Goal: Answer question/provide support

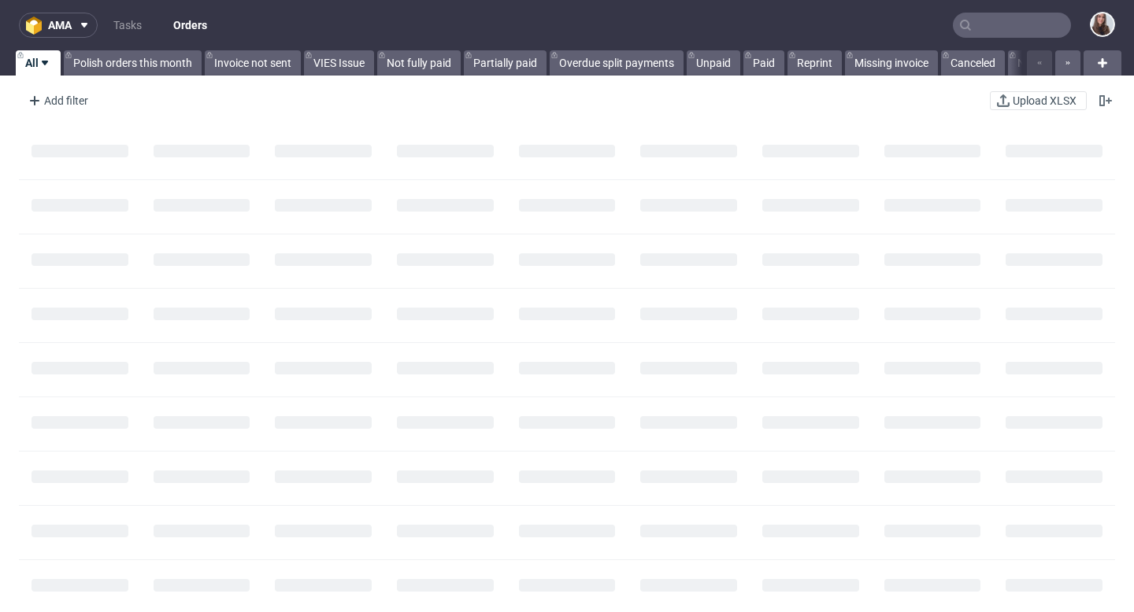
click at [985, 28] on input "text" at bounding box center [1011, 25] width 118 height 25
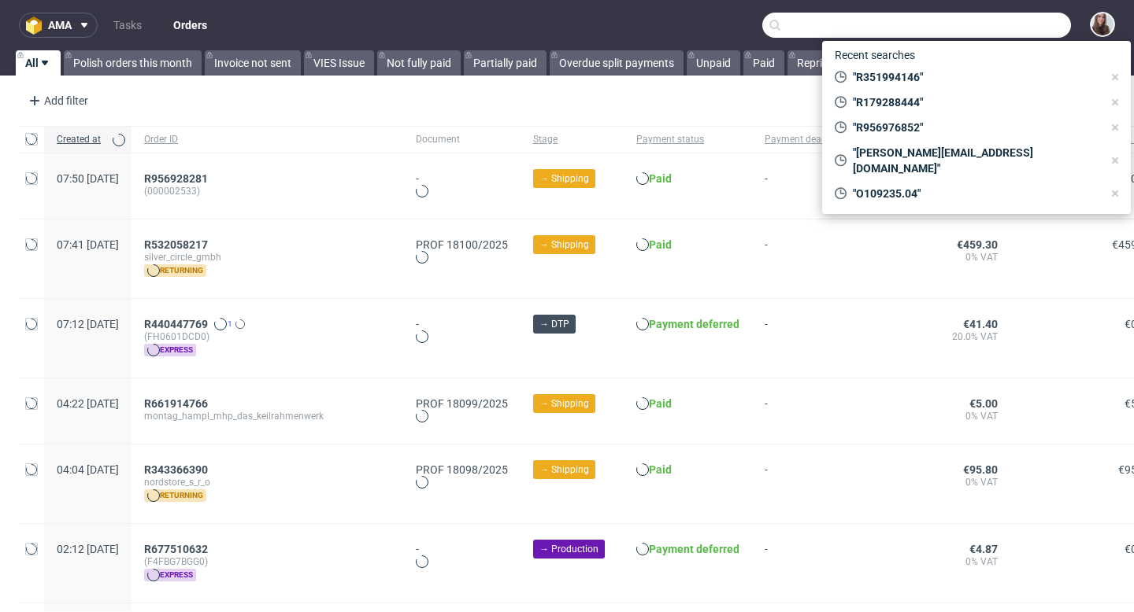
paste input "R226566952"
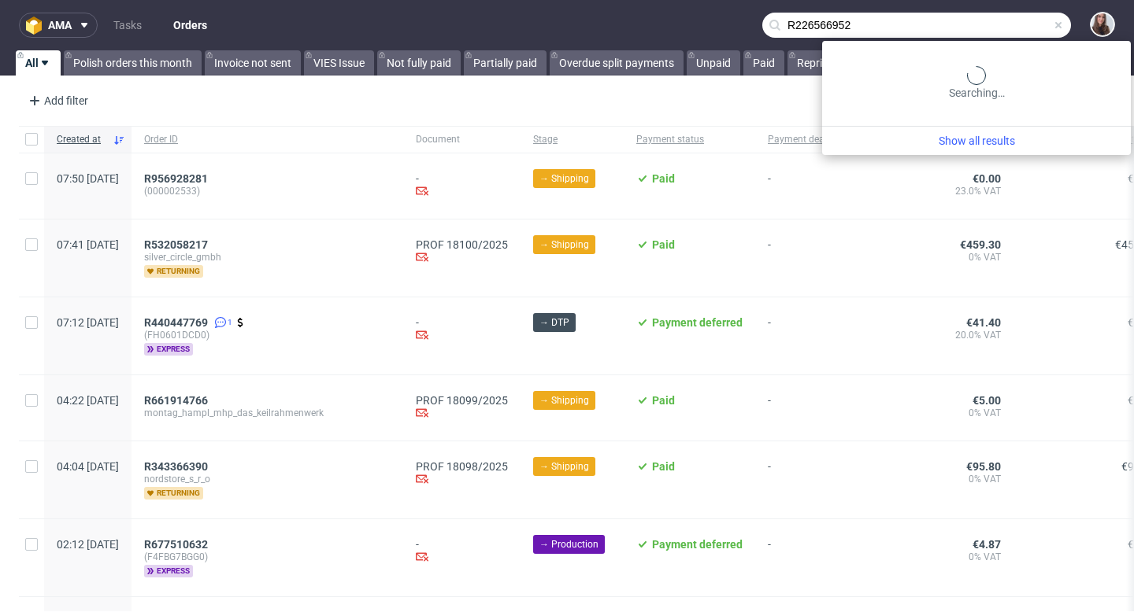
type input "R226566952"
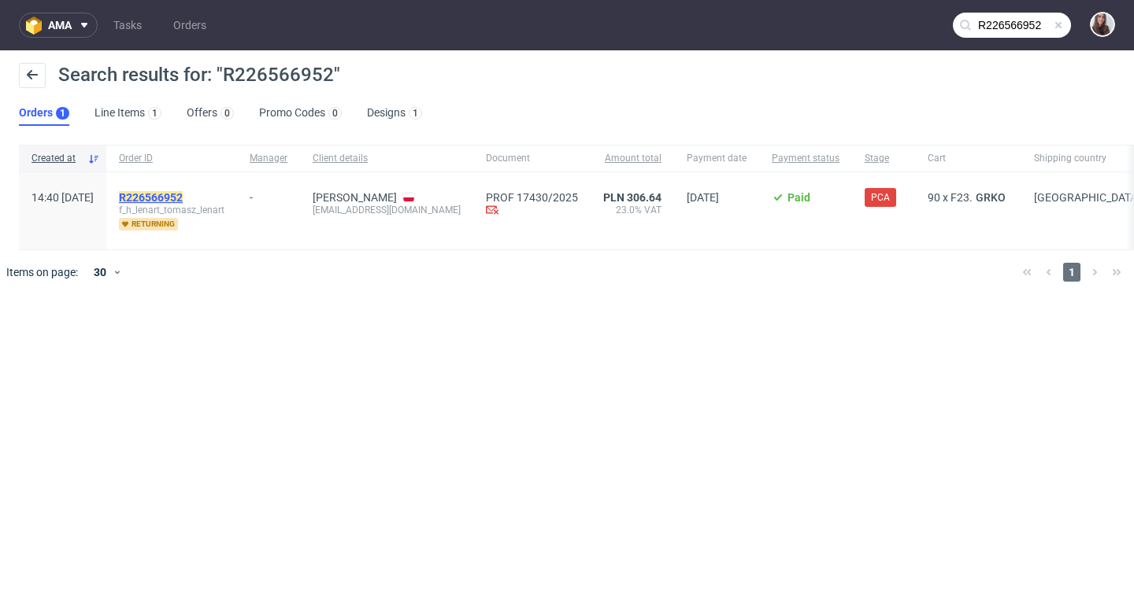
click at [183, 194] on mark "R226566952" at bounding box center [151, 197] width 64 height 13
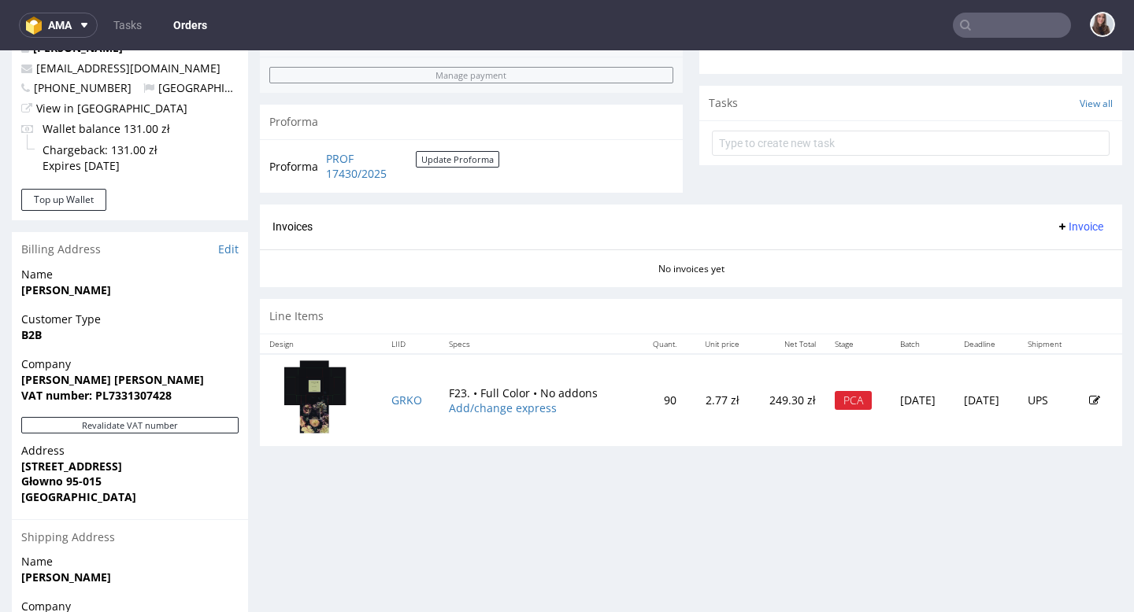
scroll to position [534, 0]
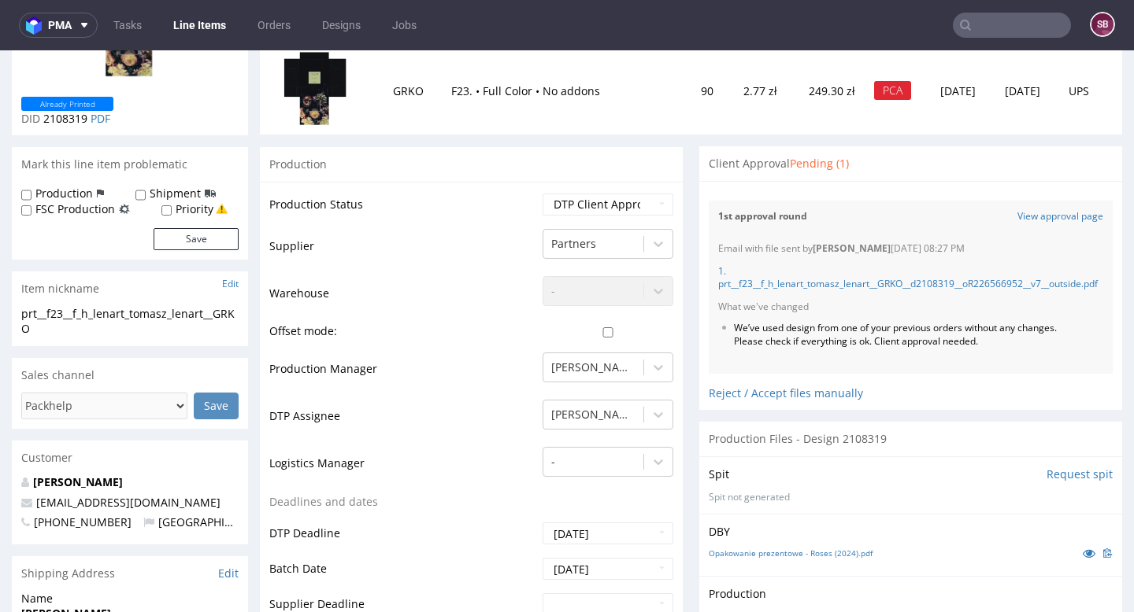
scroll to position [220, 0]
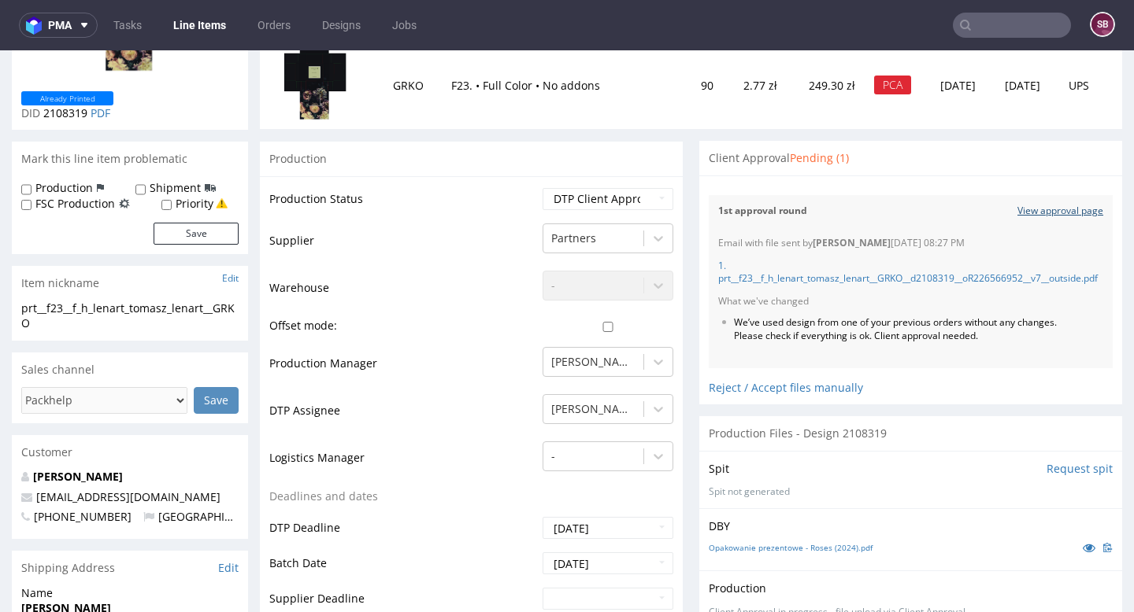
click at [1035, 207] on link "View approval page" at bounding box center [1060, 211] width 86 height 13
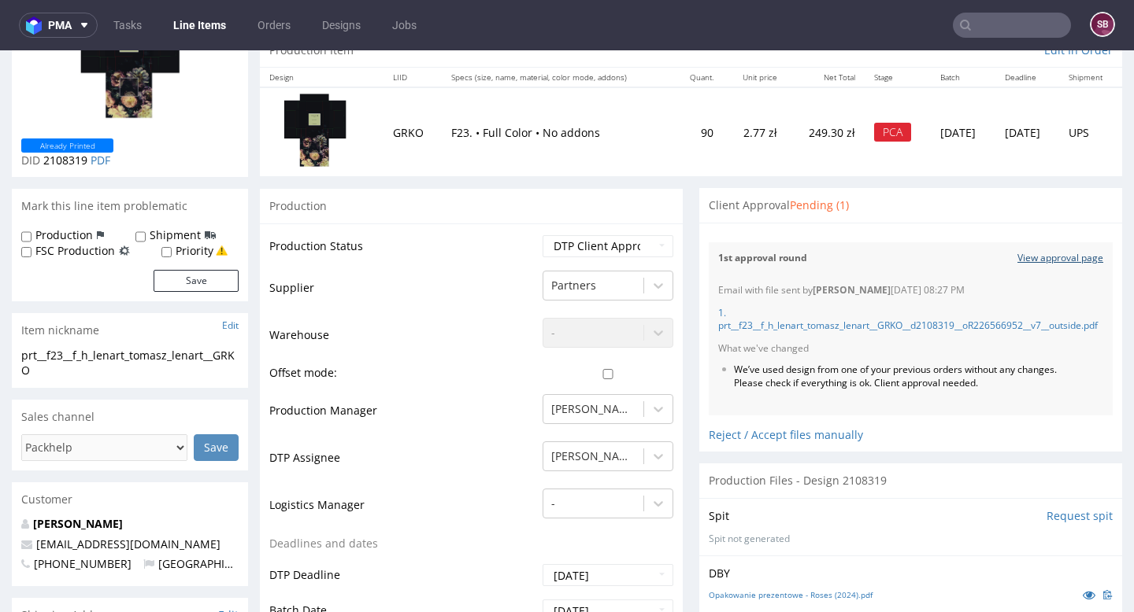
scroll to position [135, 0]
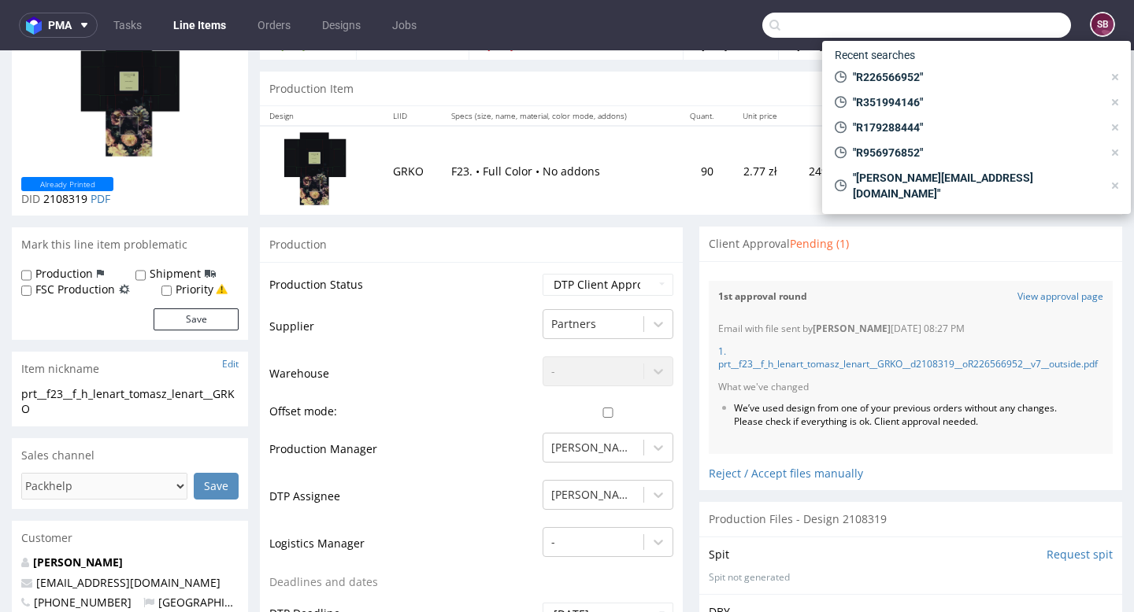
click at [978, 20] on input "text" at bounding box center [916, 25] width 309 height 25
paste input "R028487458"
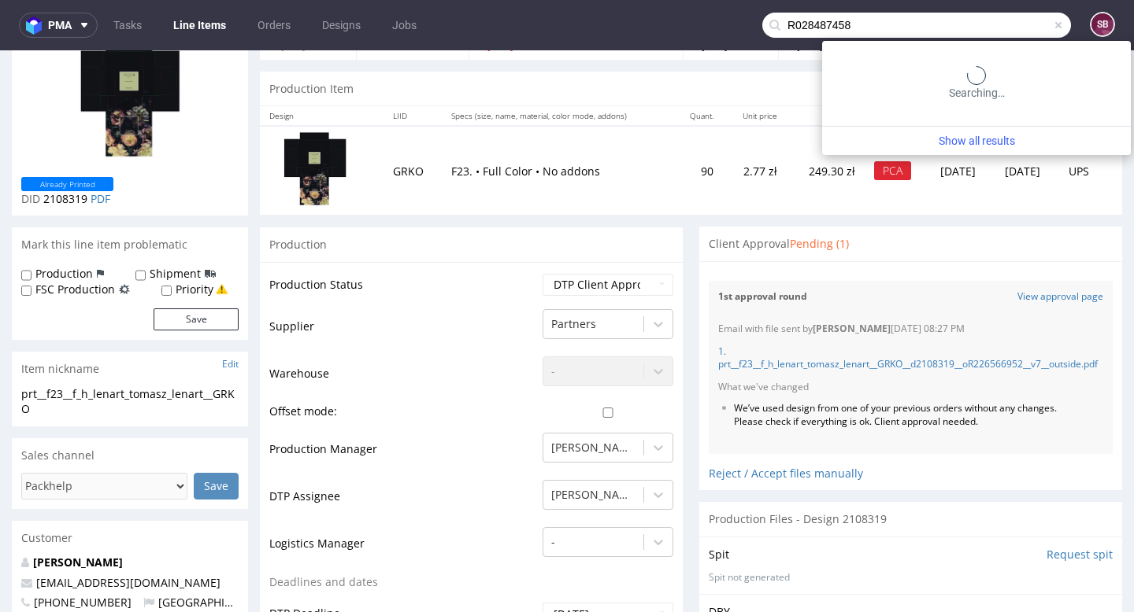
type input "R028487458"
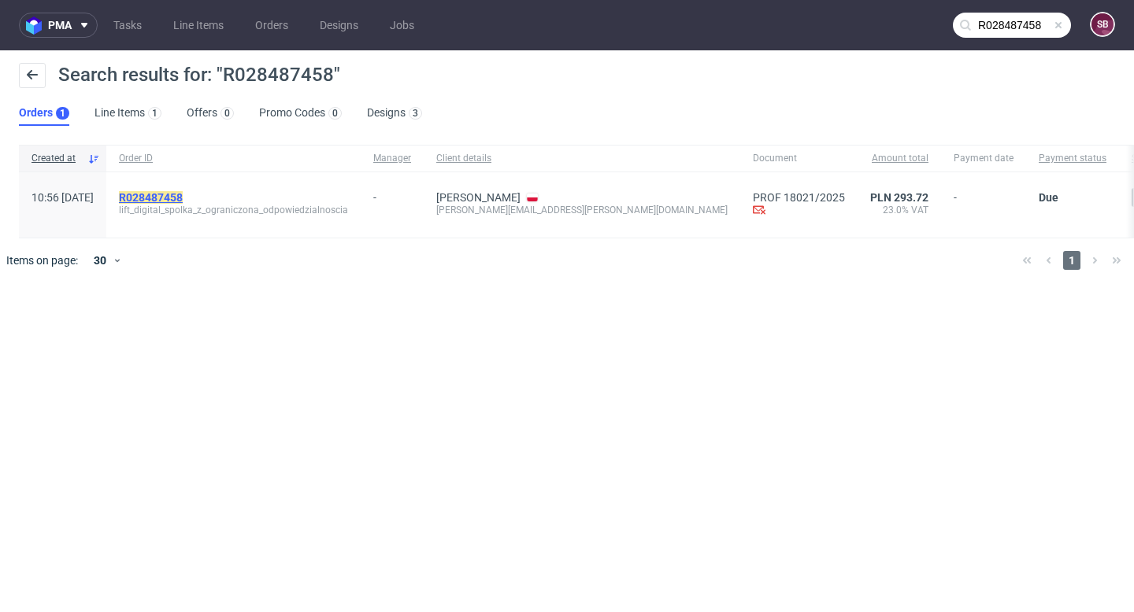
click at [183, 202] on mark "R028487458" at bounding box center [151, 197] width 64 height 13
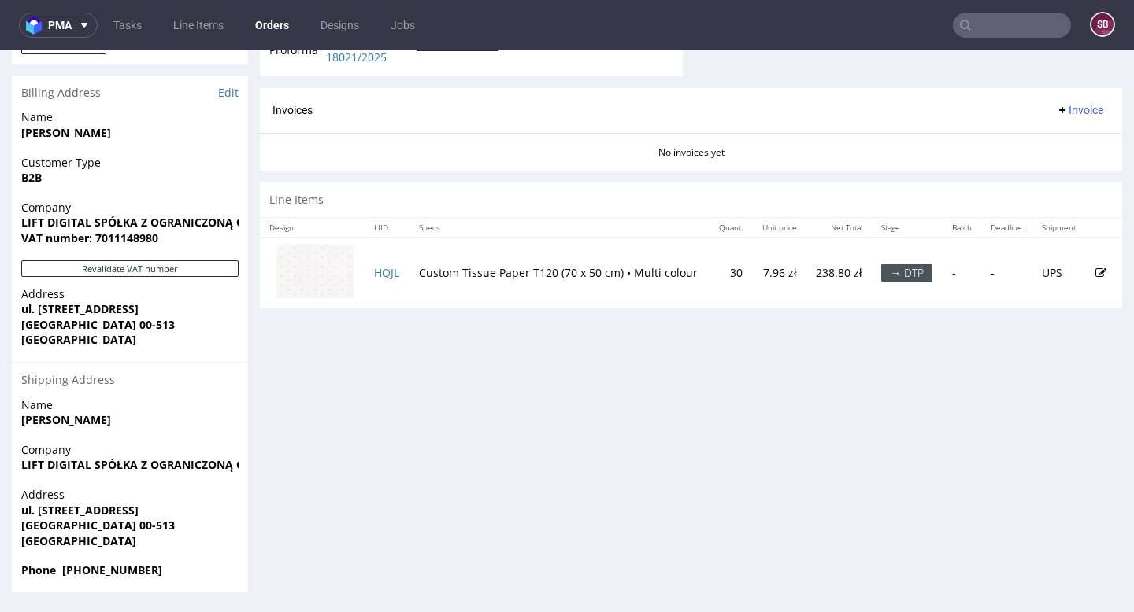
scroll to position [1, 0]
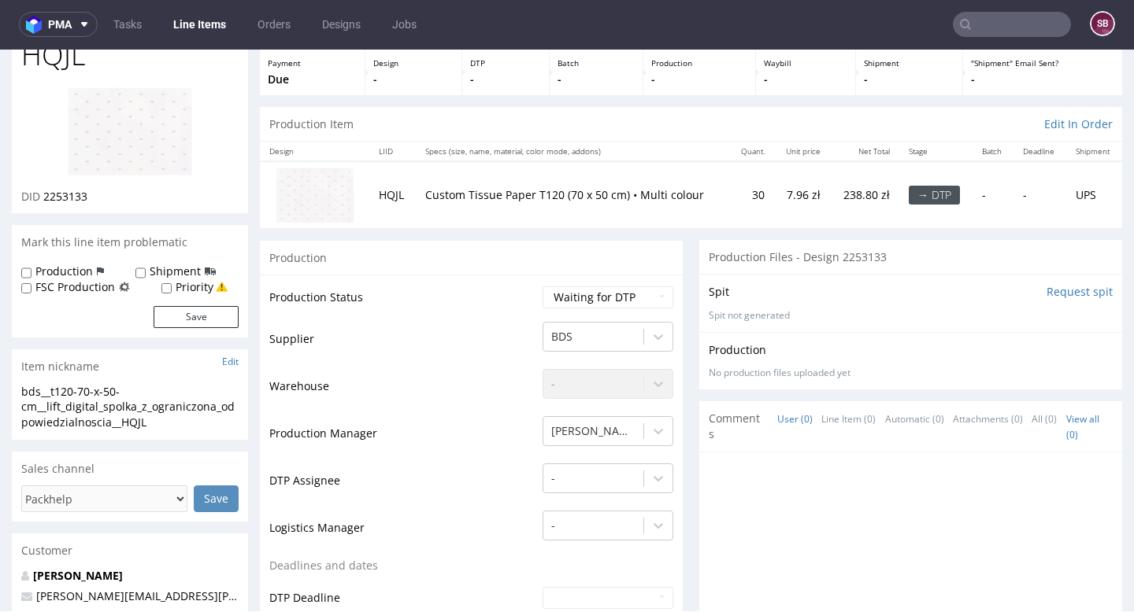
scroll to position [6, 0]
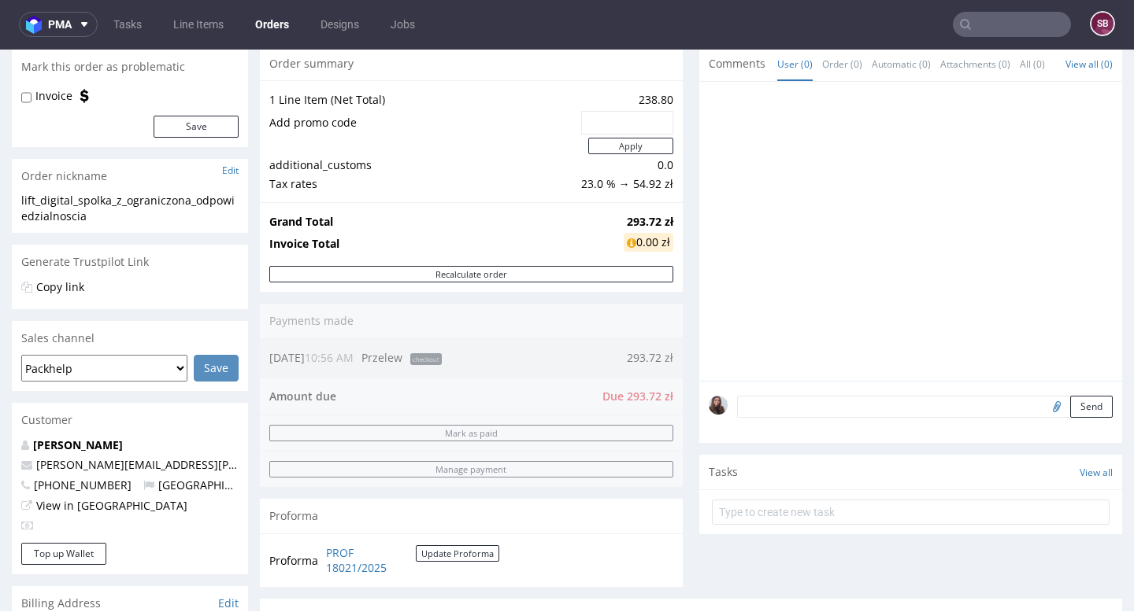
scroll to position [153, 0]
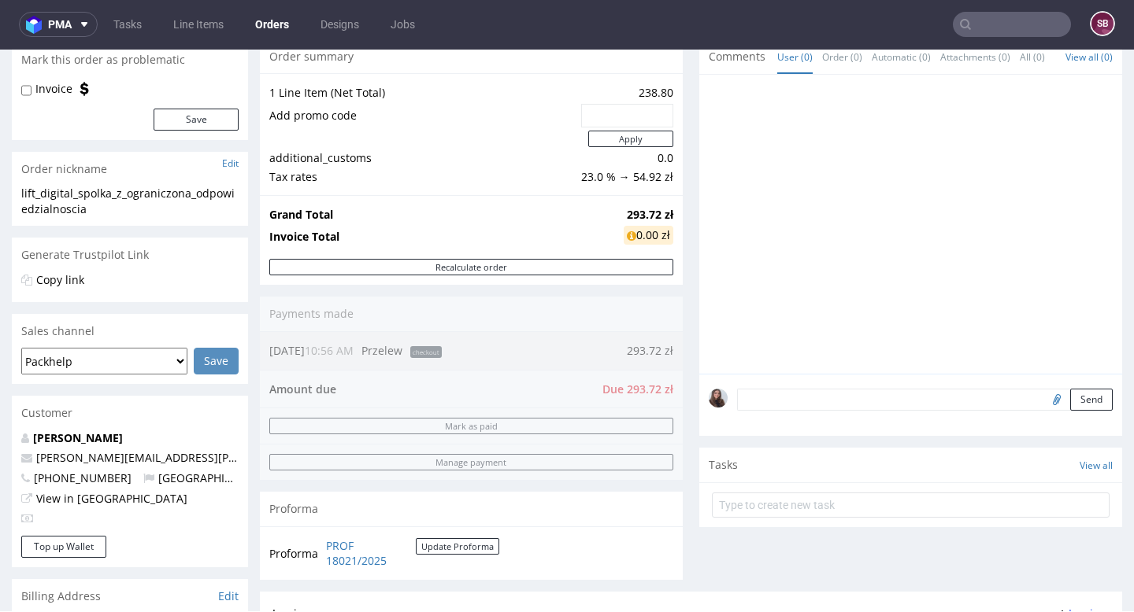
click at [796, 411] on textarea at bounding box center [924, 400] width 375 height 22
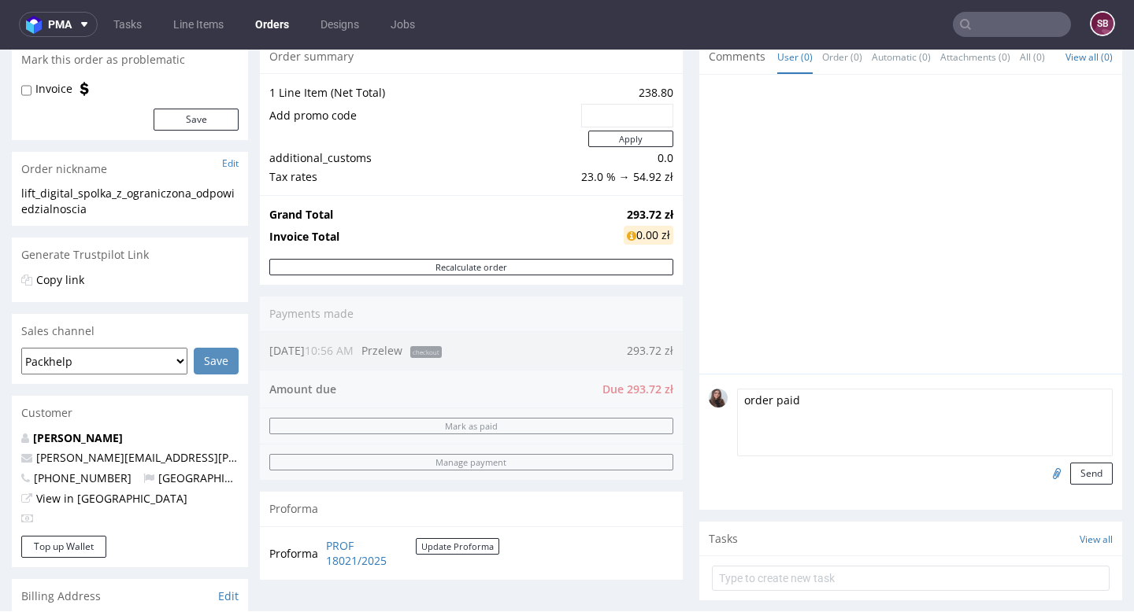
type textarea "order paid"
click at [1043, 483] on input "file" at bounding box center [1054, 473] width 22 height 20
type input "C:\fakepath\potwierdzenie-8.pdf"
click at [1075, 485] on button "Send" at bounding box center [1091, 474] width 43 height 22
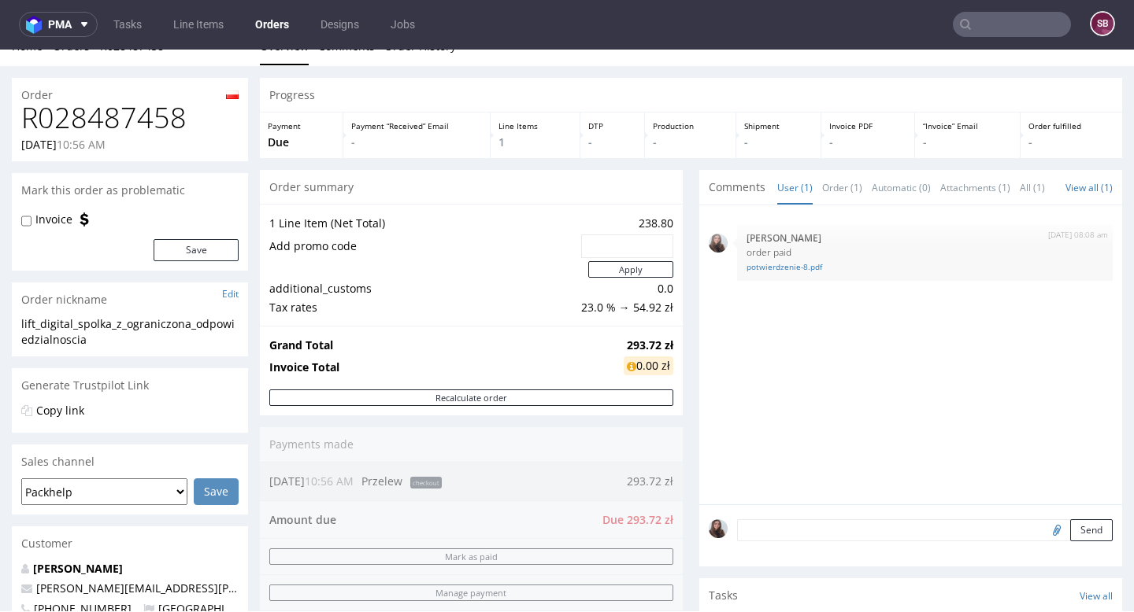
scroll to position [0, 0]
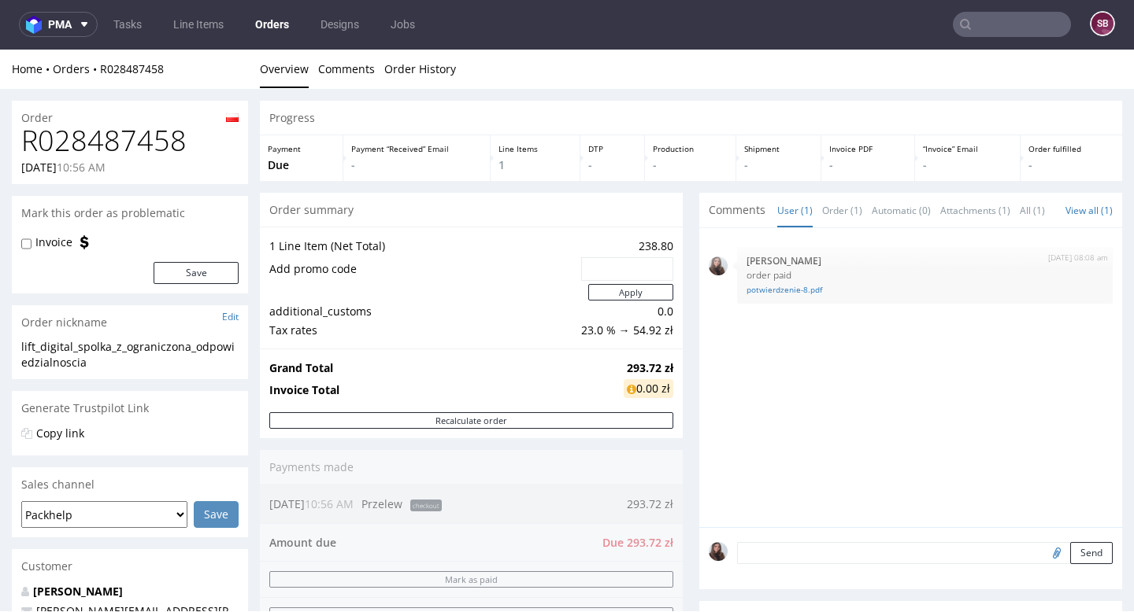
click at [978, 25] on input "text" at bounding box center [1011, 24] width 118 height 25
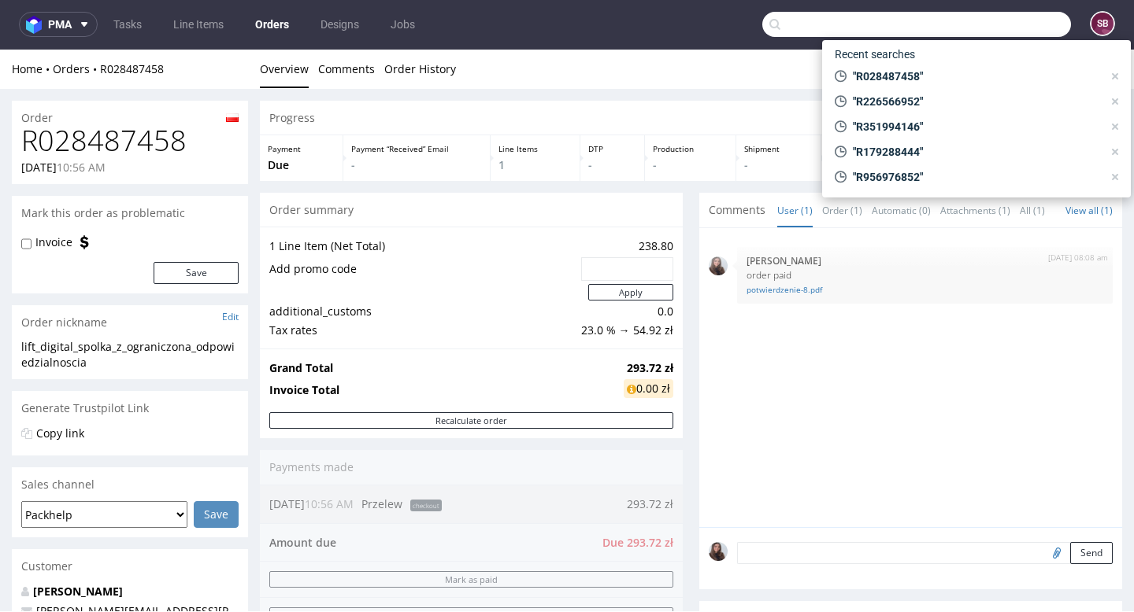
paste input "R386808460"
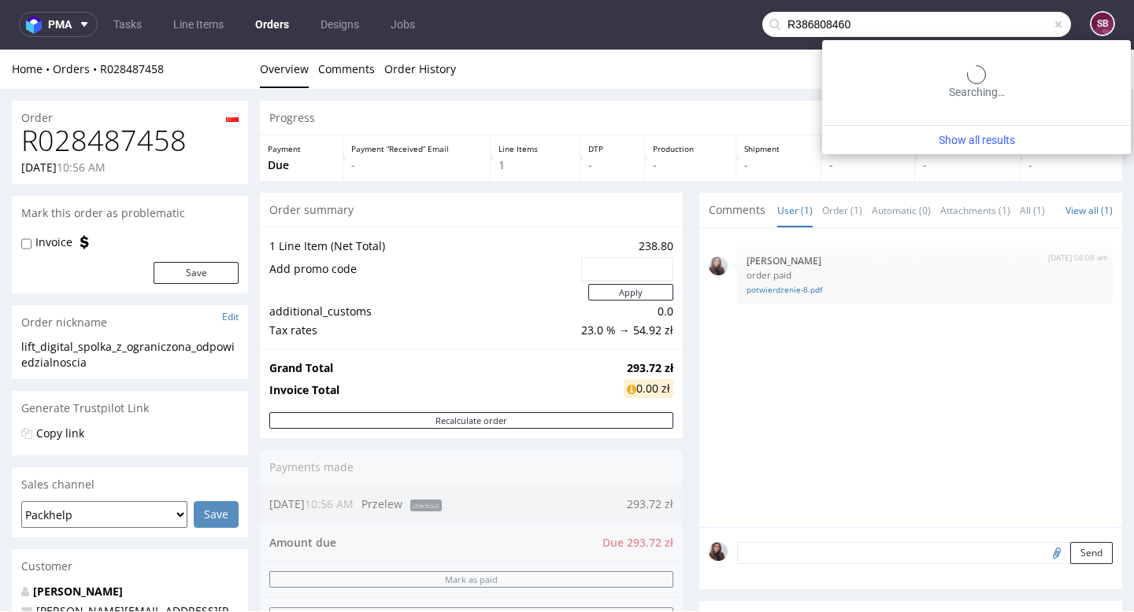
type input "R386808460"
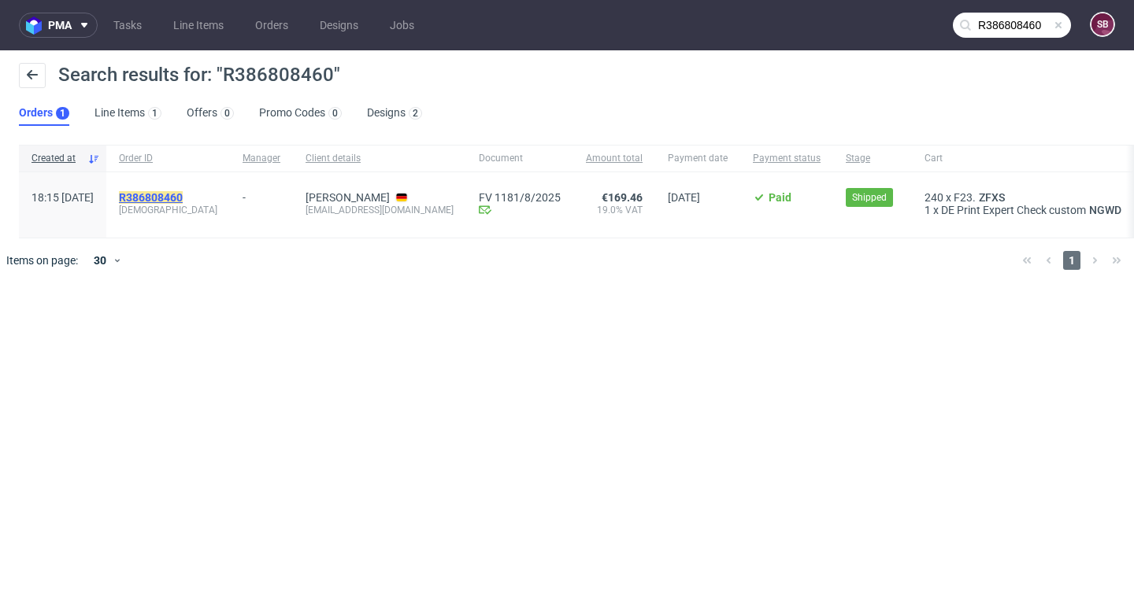
click at [183, 201] on mark "R386808460" at bounding box center [151, 197] width 64 height 13
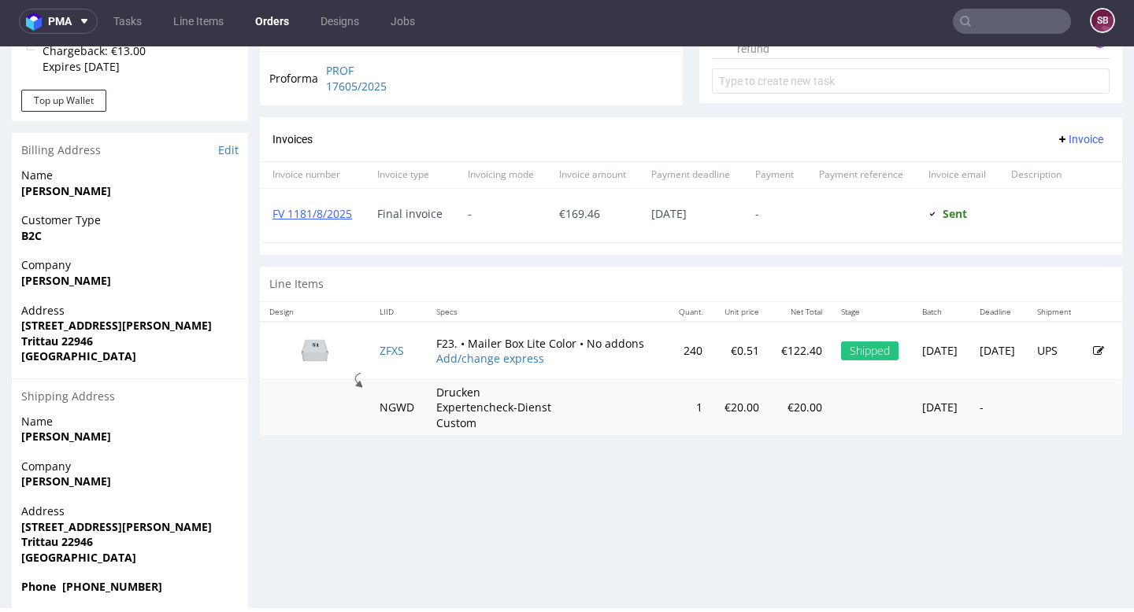
scroll to position [627, 0]
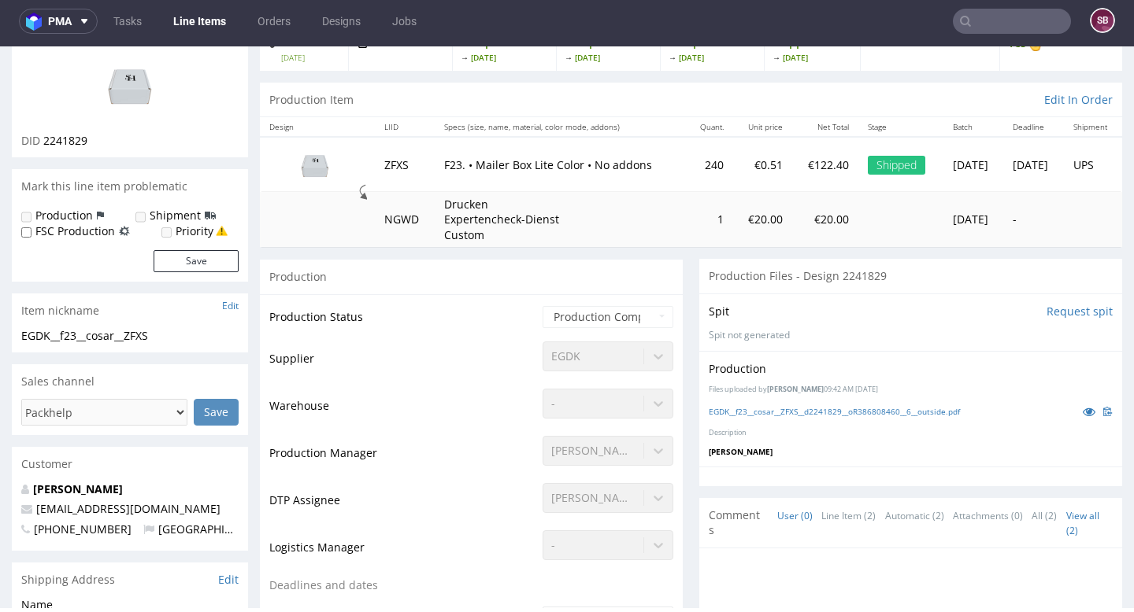
scroll to position [119, 0]
click at [994, 33] on input "text" at bounding box center [1011, 21] width 118 height 25
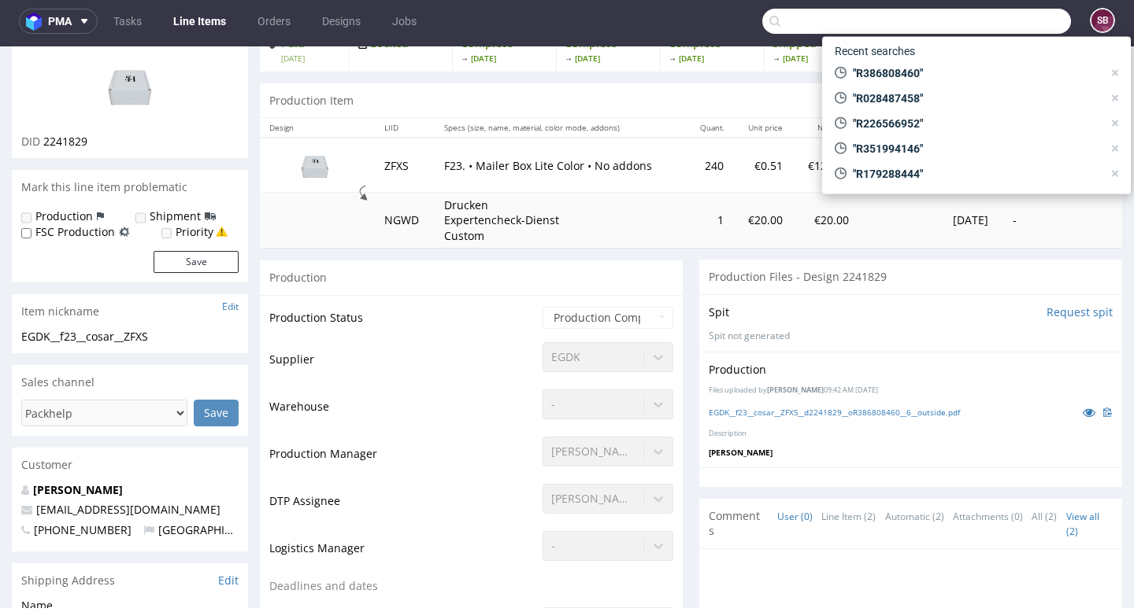
paste input "R584302954"
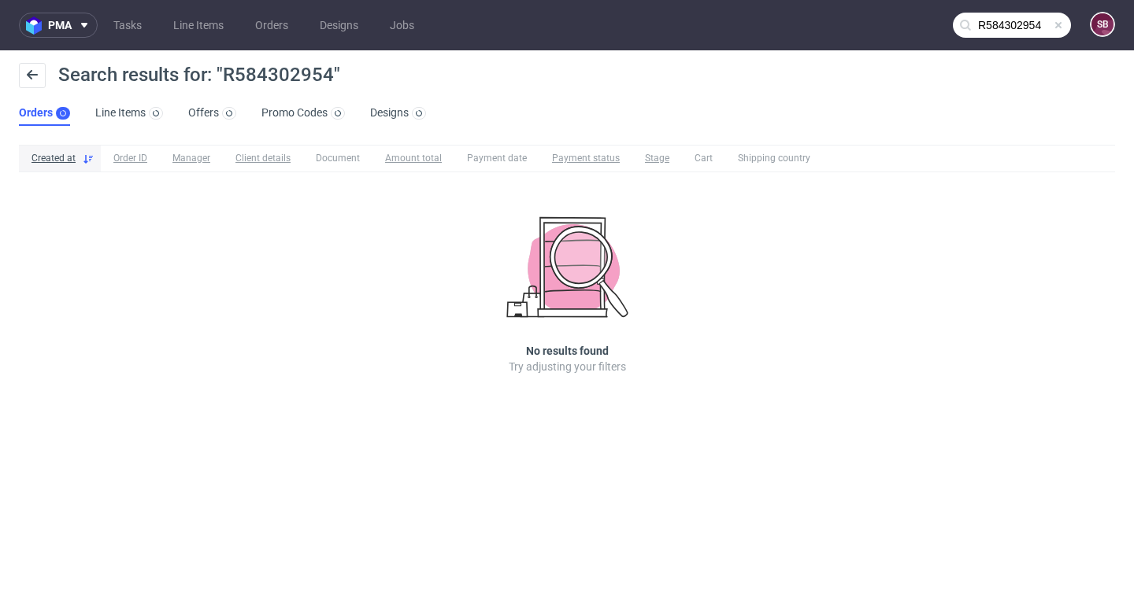
click at [1042, 24] on input "R584302954" at bounding box center [1011, 25] width 118 height 25
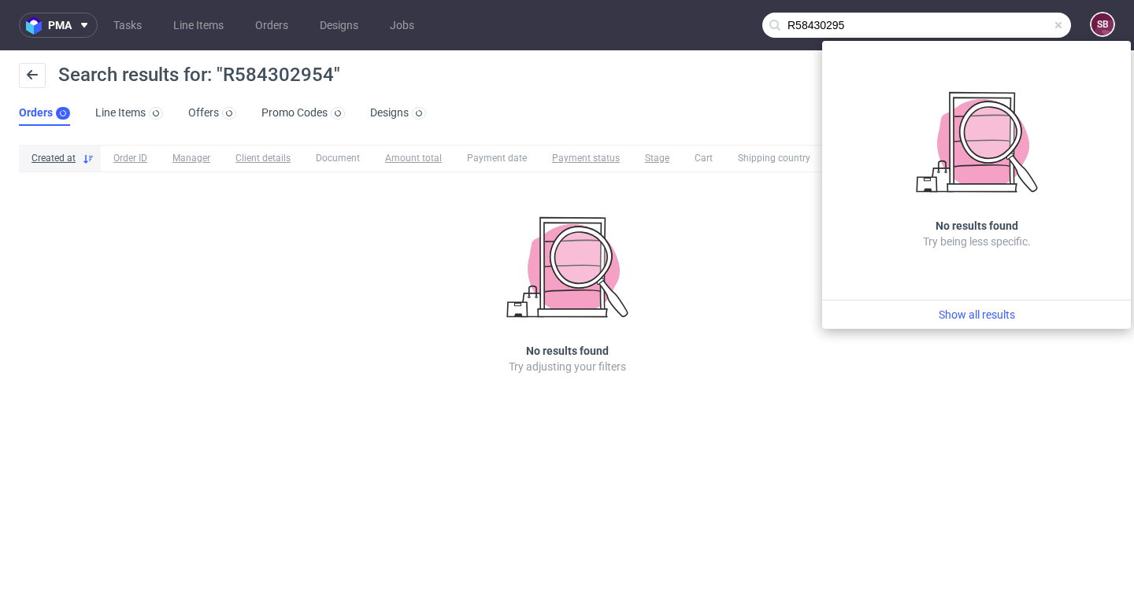
type input "R584302954"
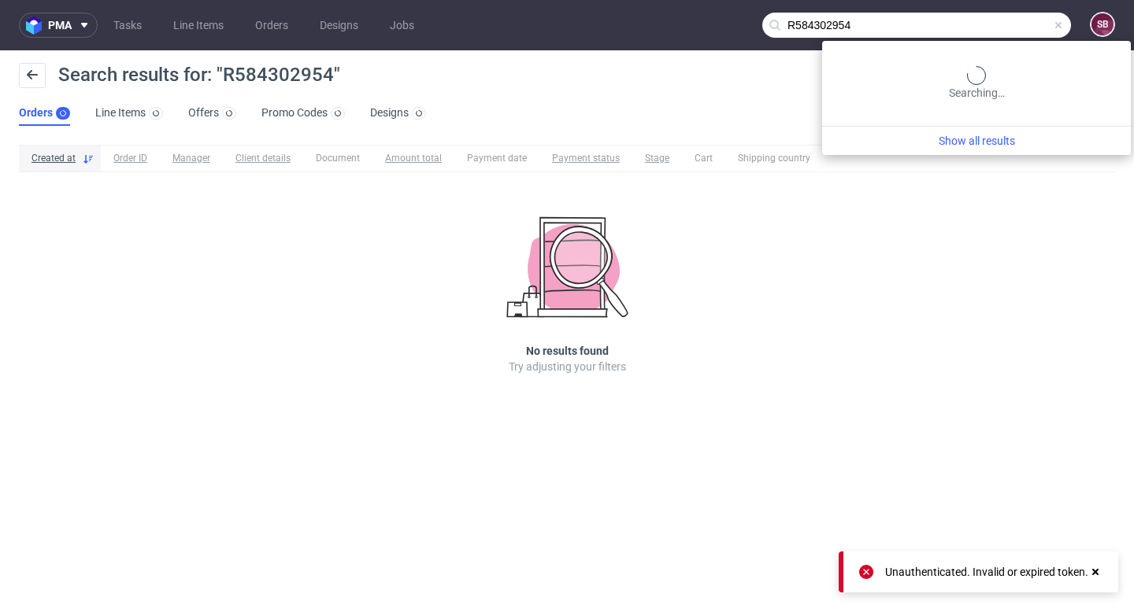
click at [978, 19] on input "R584302954" at bounding box center [916, 25] width 309 height 25
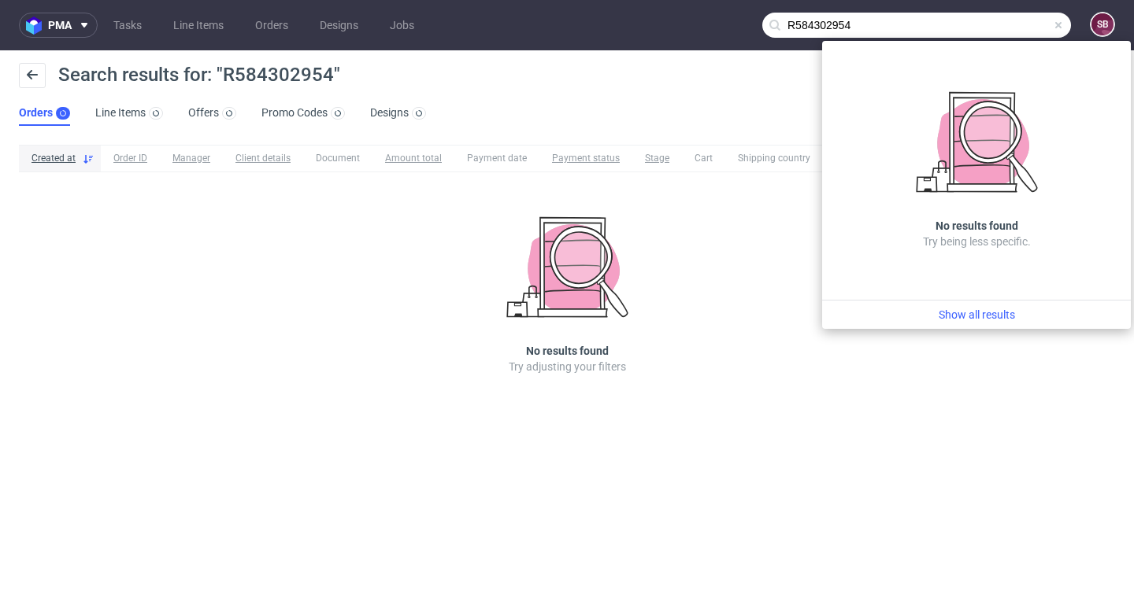
click at [1056, 31] on span at bounding box center [1058, 25] width 13 height 13
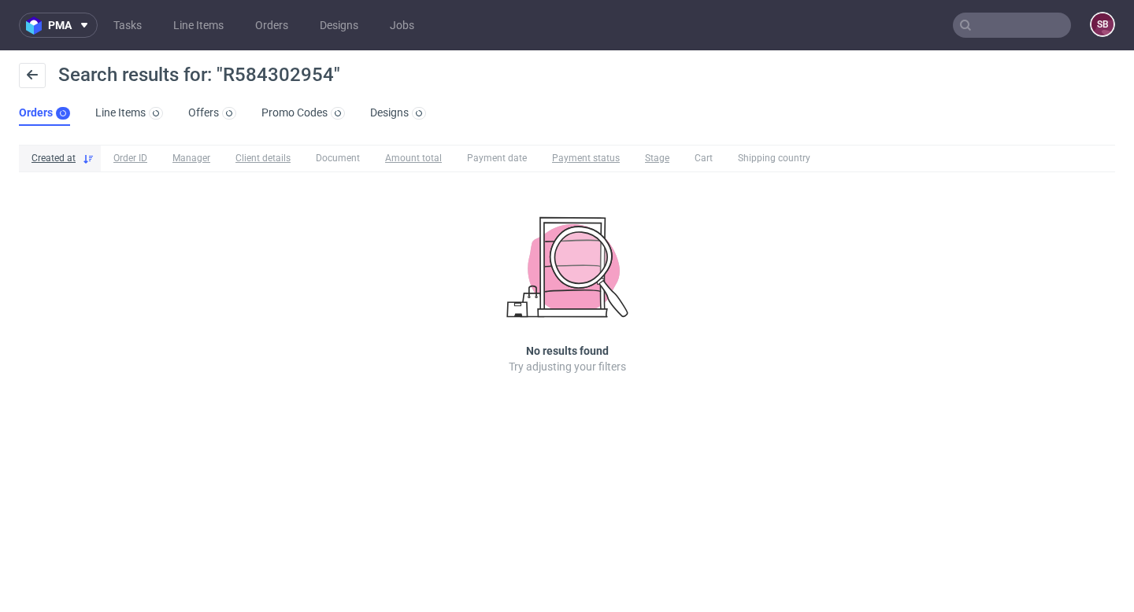
click at [1056, 31] on input "text" at bounding box center [1011, 25] width 118 height 25
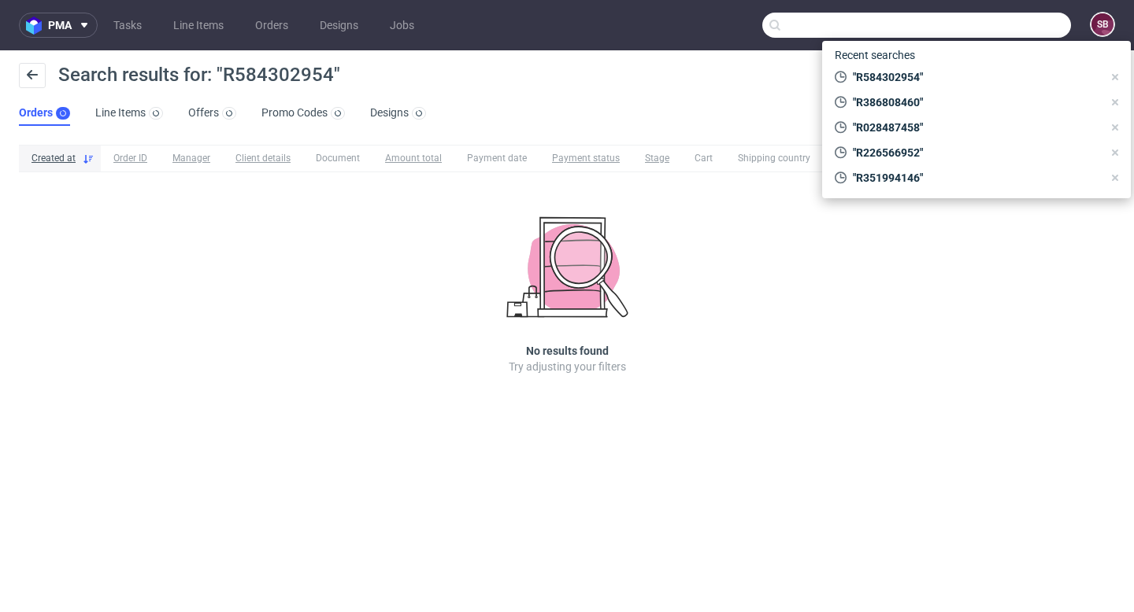
paste input "R584302954"
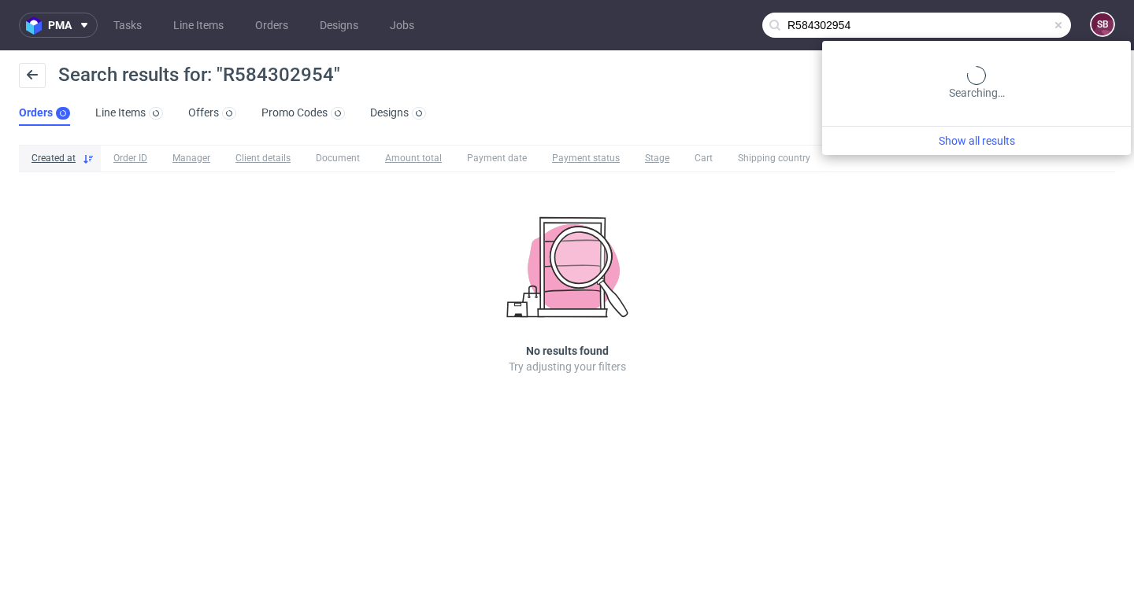
type input "R584302954"
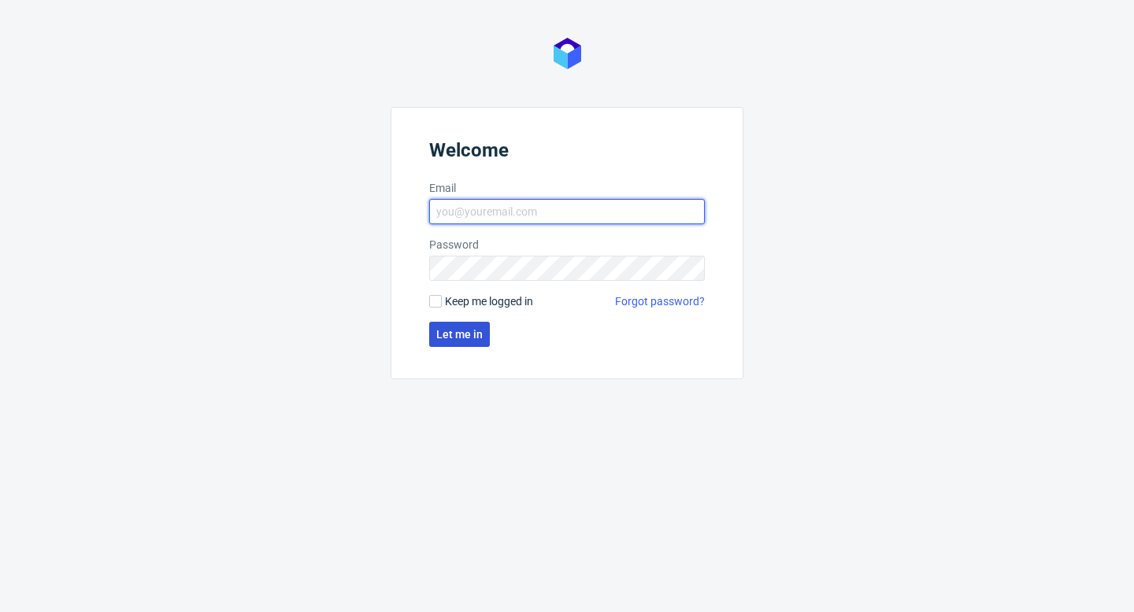
type input "sandra.beska@packhelp.com"
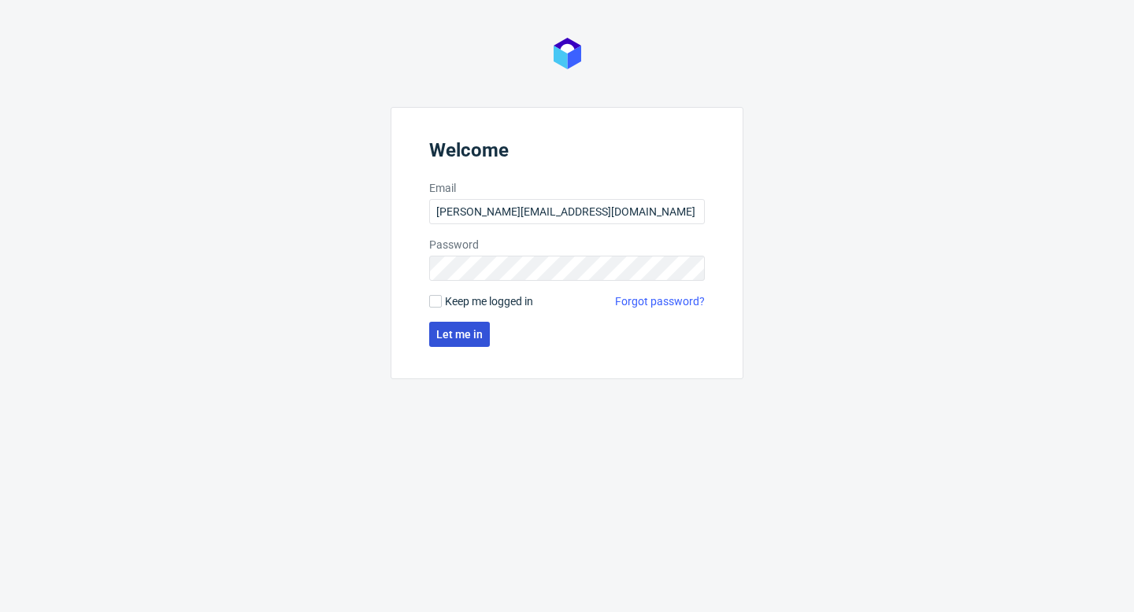
click at [466, 340] on span "Let me in" at bounding box center [459, 334] width 46 height 11
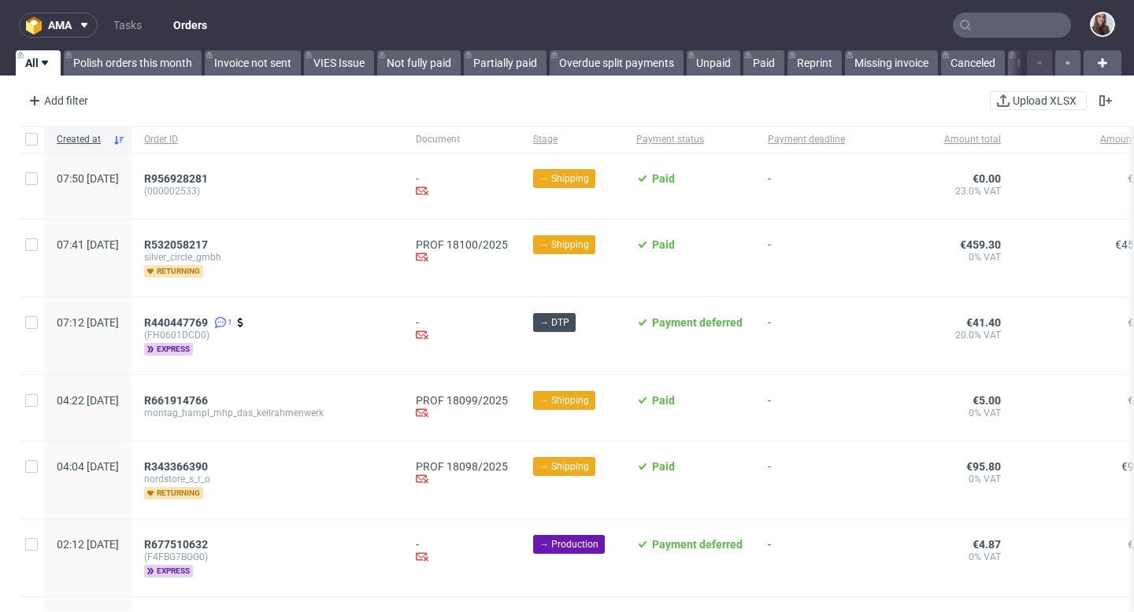
click at [1005, 32] on input "text" at bounding box center [1011, 25] width 118 height 25
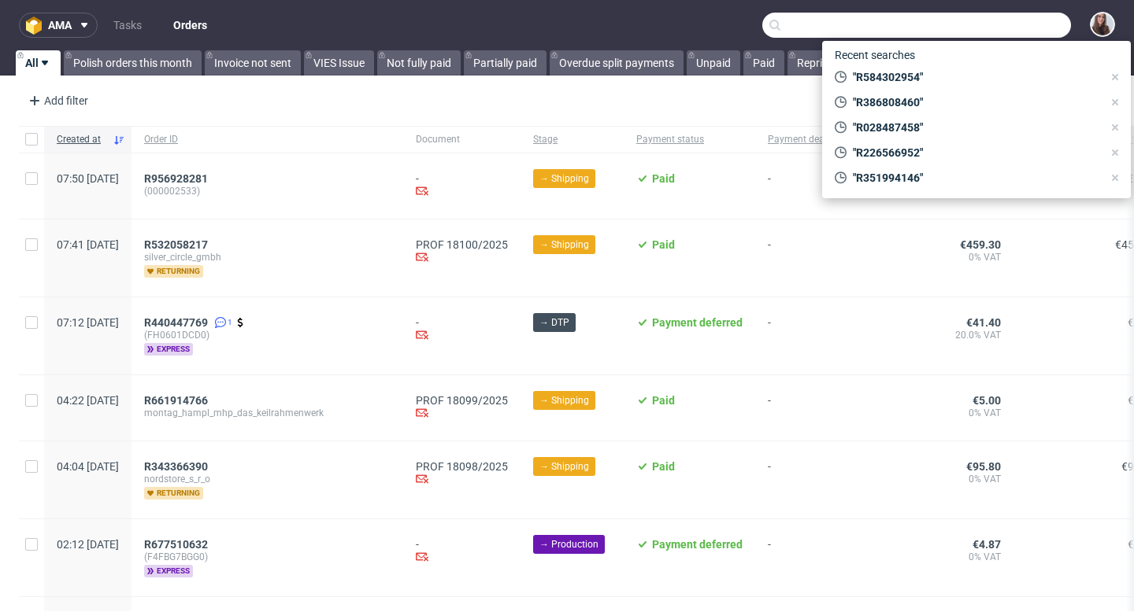
paste input "R584302954"
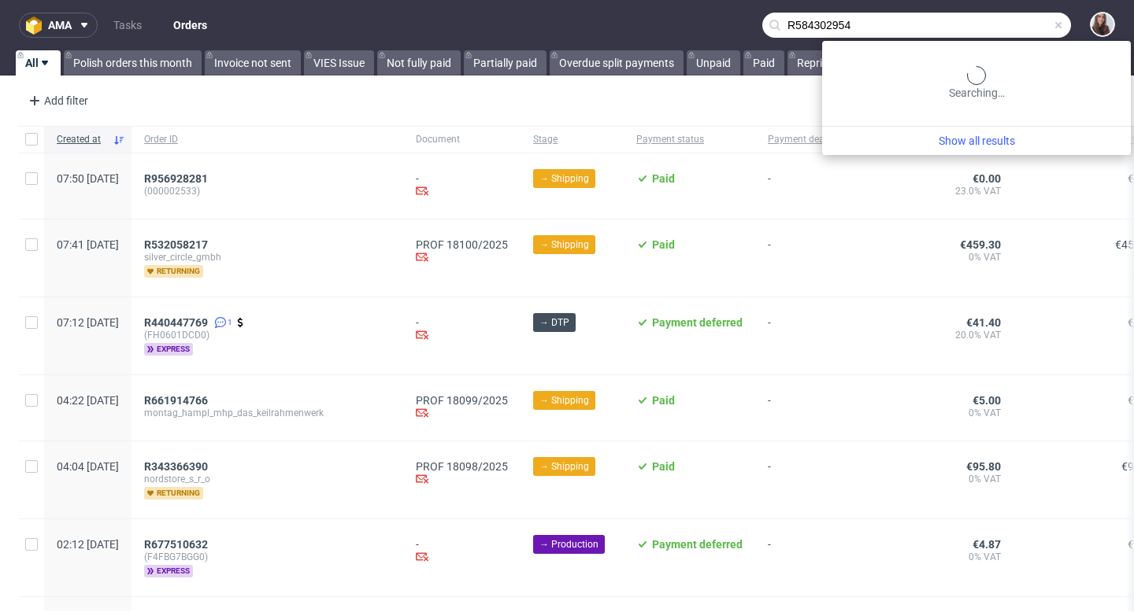
type input "R584302954"
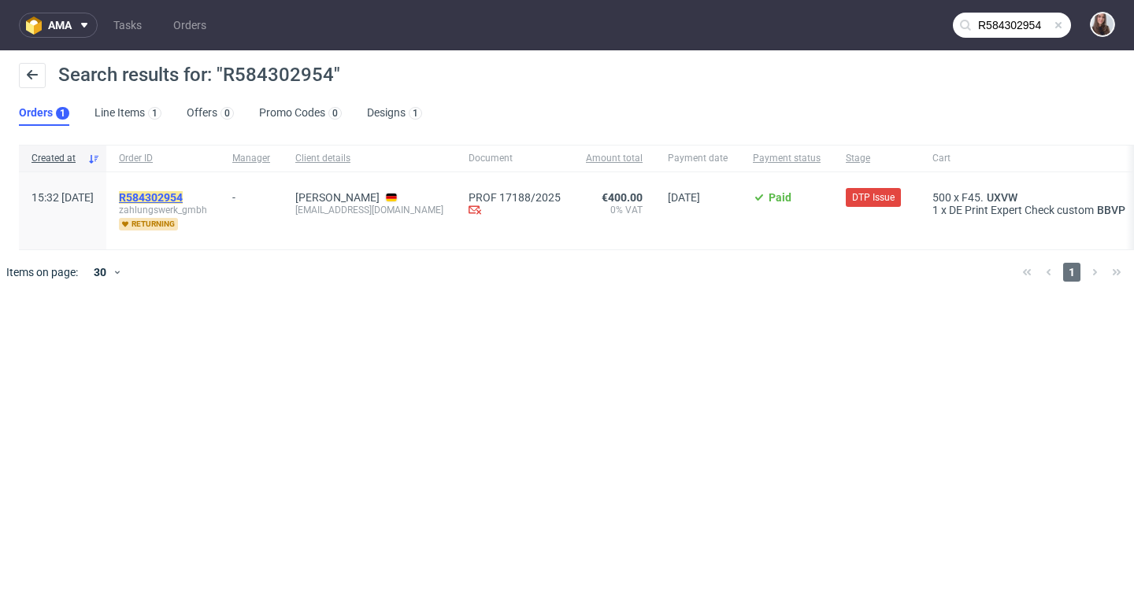
click at [183, 193] on mark "R584302954" at bounding box center [151, 197] width 64 height 13
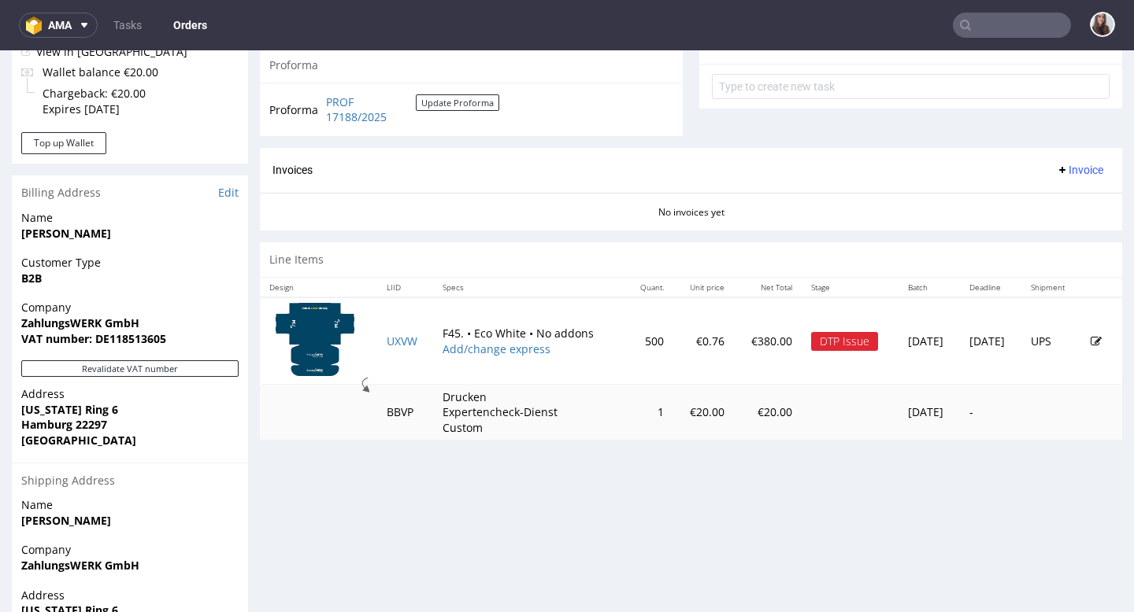
scroll to position [631, 0]
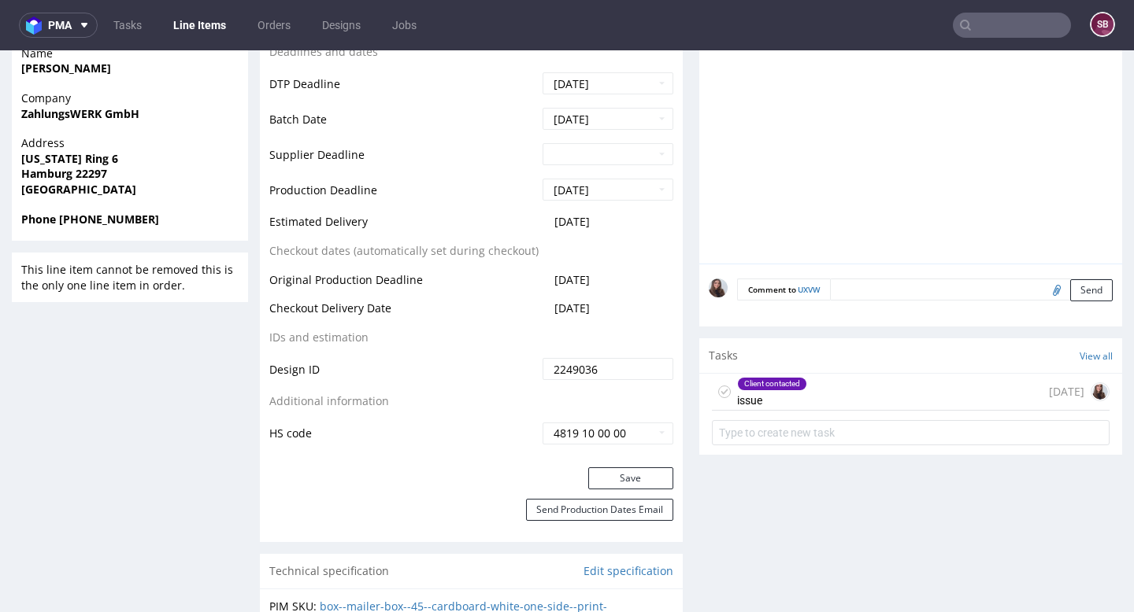
scroll to position [782, 0]
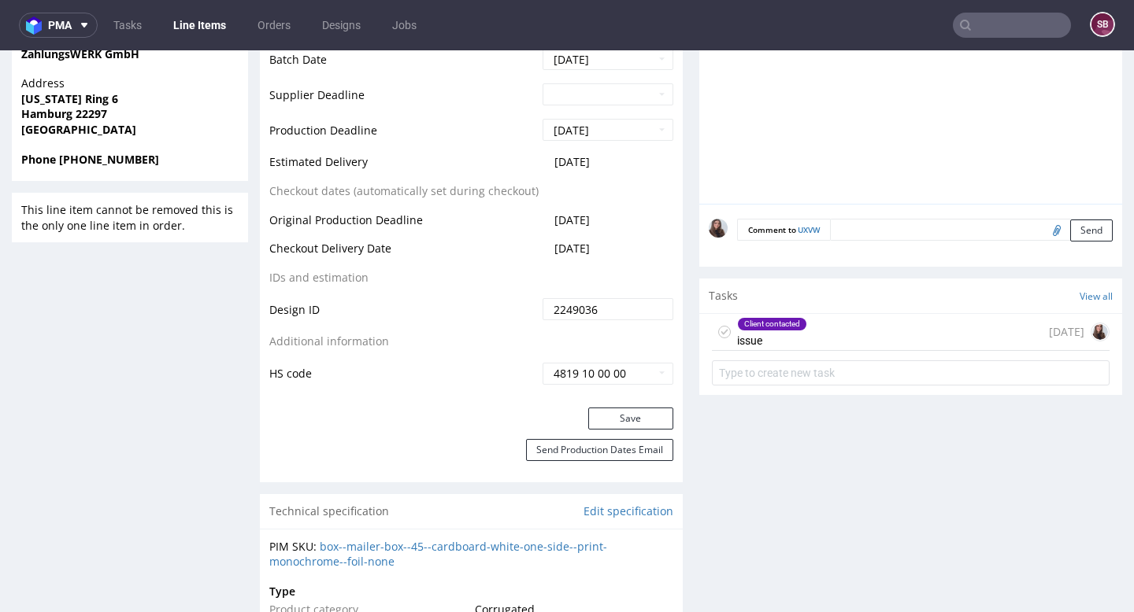
click at [775, 327] on div "Client contacted" at bounding box center [772, 324] width 68 height 13
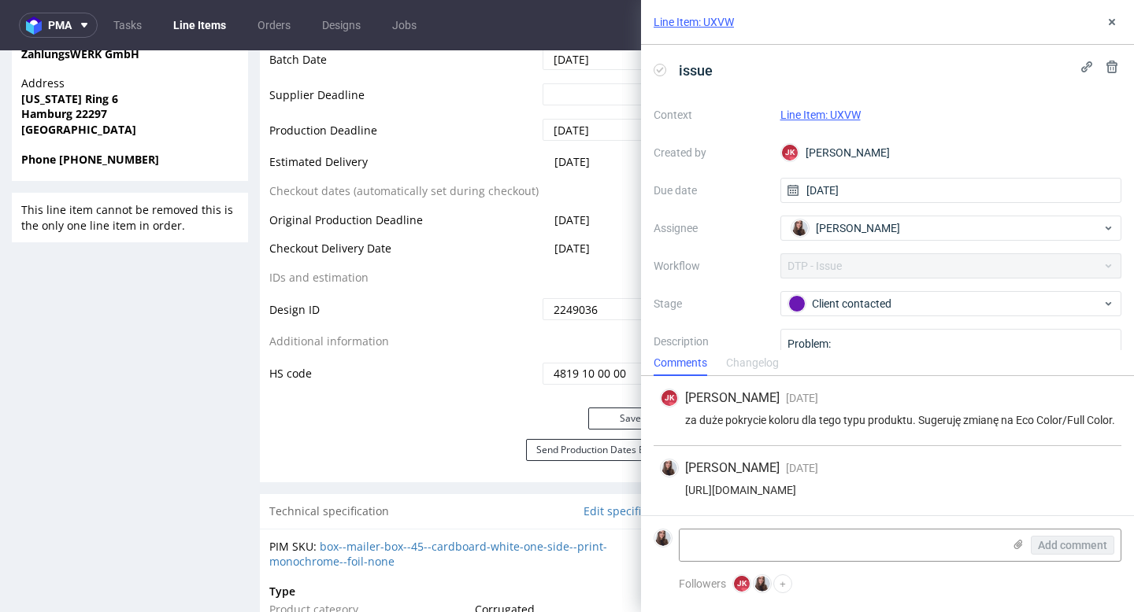
click at [711, 20] on link "Line Item: UXVW" at bounding box center [693, 22] width 80 height 16
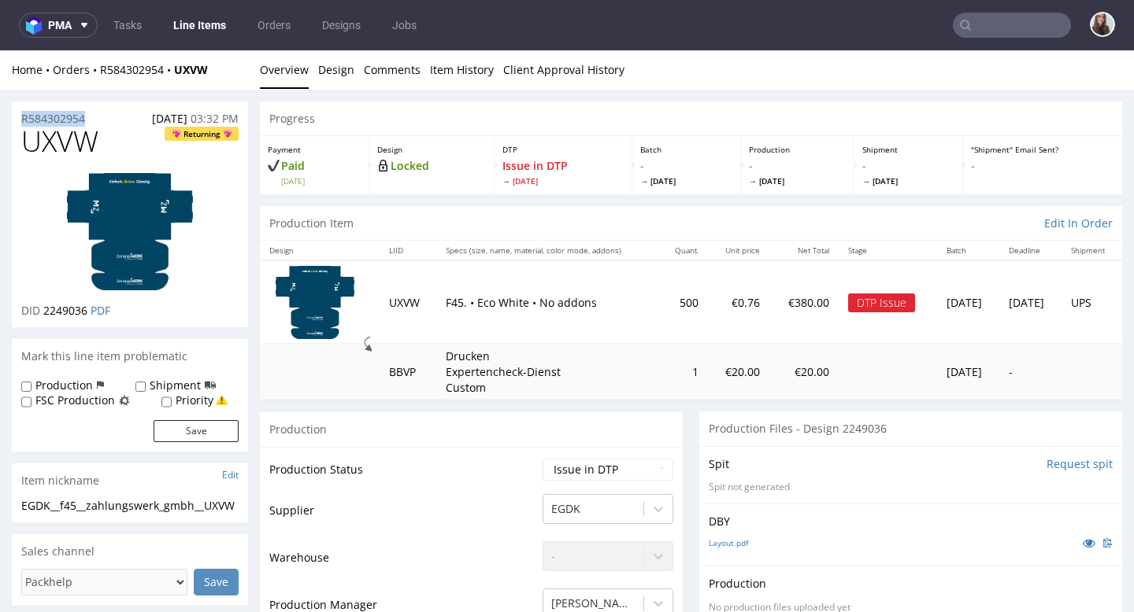
drag, startPoint x: 96, startPoint y: 117, endPoint x: 17, endPoint y: 117, distance: 79.5
click at [17, 117] on div "R584302954 13.08.2025 03:32 PM" at bounding box center [130, 114] width 236 height 25
copy p "R584302954"
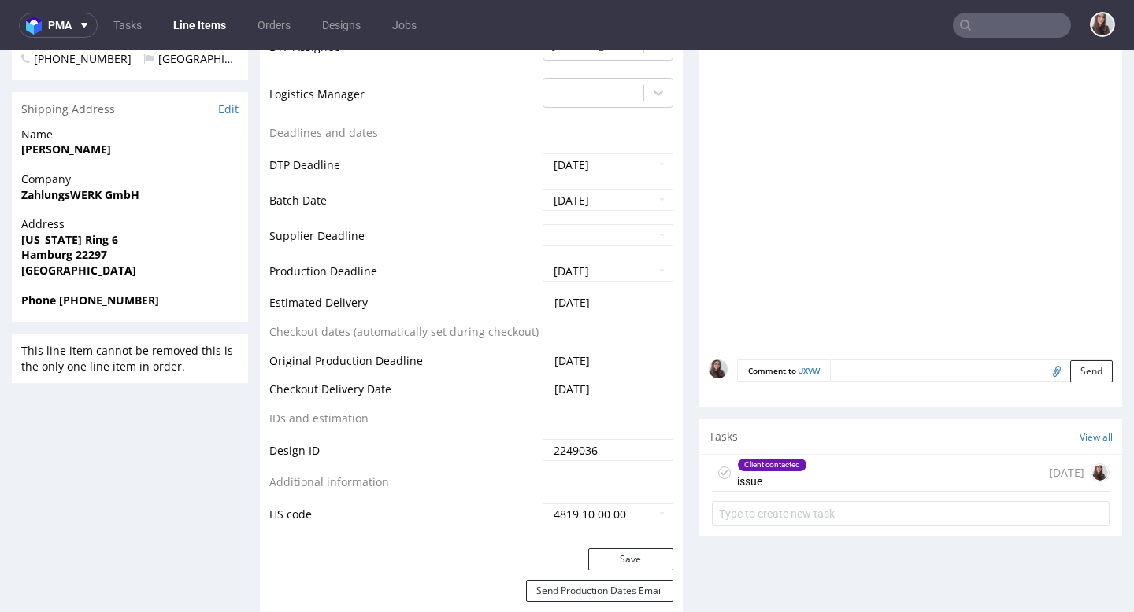
scroll to position [673, 0]
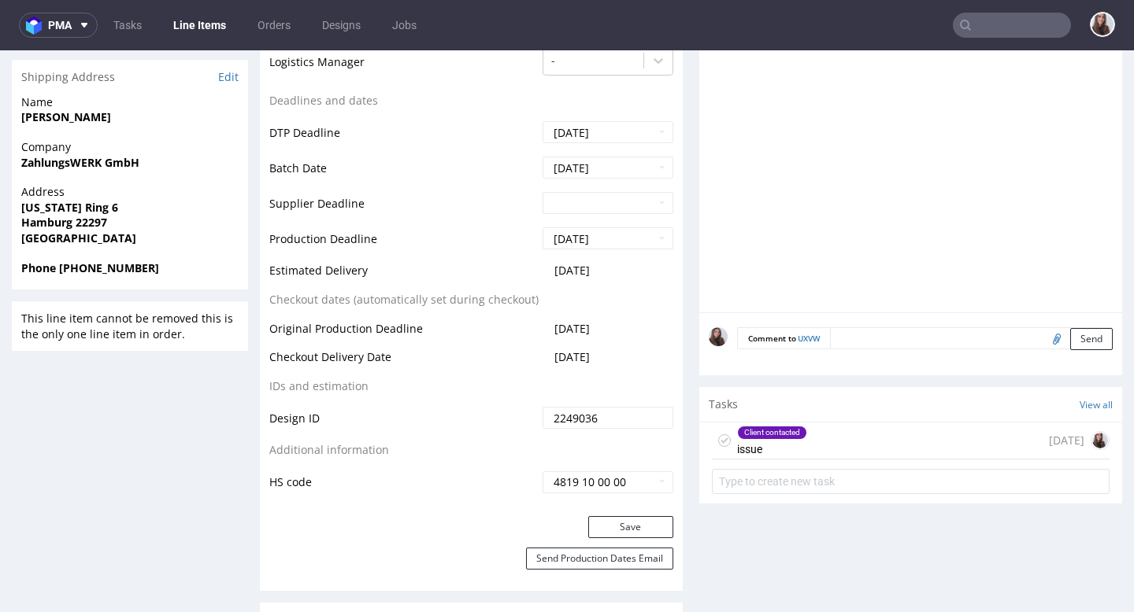
click at [770, 442] on div "Client contacted issue" at bounding box center [772, 441] width 70 height 36
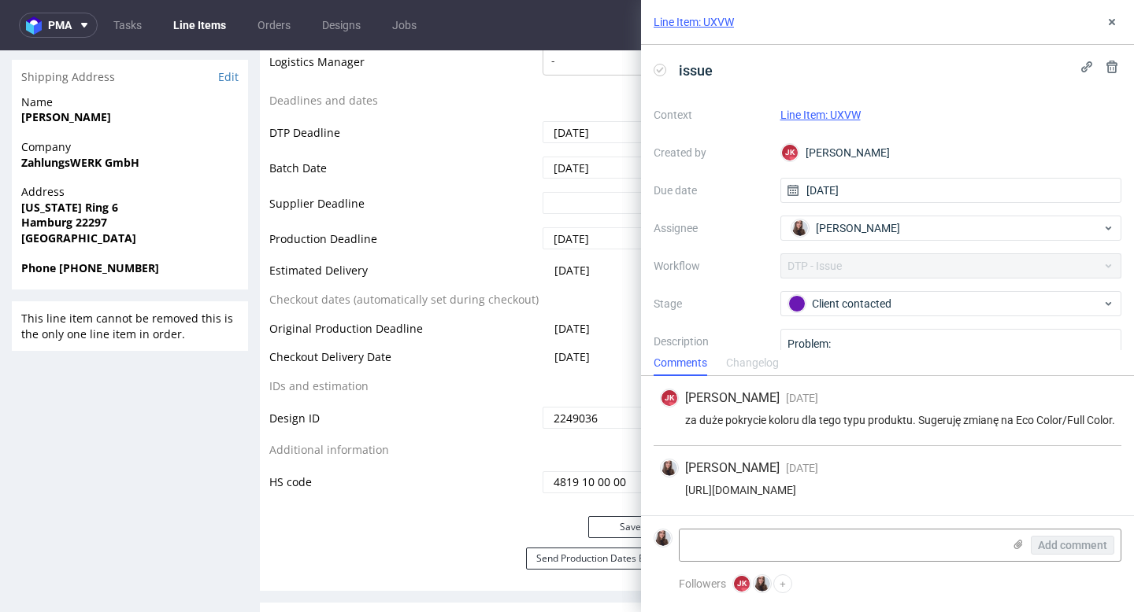
drag, startPoint x: 778, startPoint y: 489, endPoint x: 682, endPoint y: 479, distance: 96.6
click at [682, 484] on div "https://app-eu1.hubspot.com/contacts/25600958/record/0-5/211335531715/?interact…" at bounding box center [887, 490] width 455 height 13
copy div "https://app-eu1.hubspot.com/contacts/25600958/record/0-5/211335531715/?interact…"
